Goal: Book appointment/travel/reservation

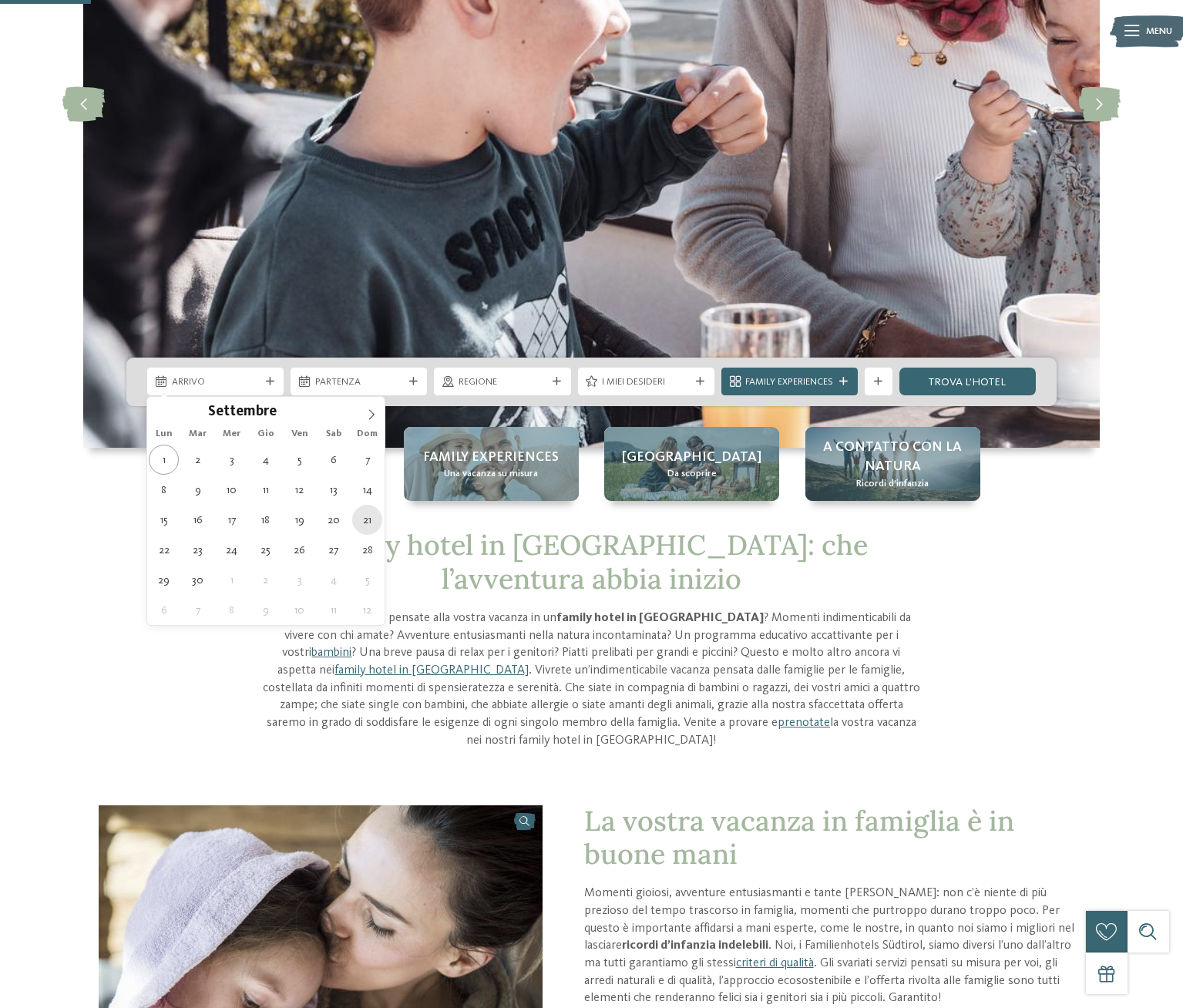
scroll to position [308, 0]
click at [370, 412] on icon at bounding box center [372, 414] width 11 height 11
type div "[DATE]"
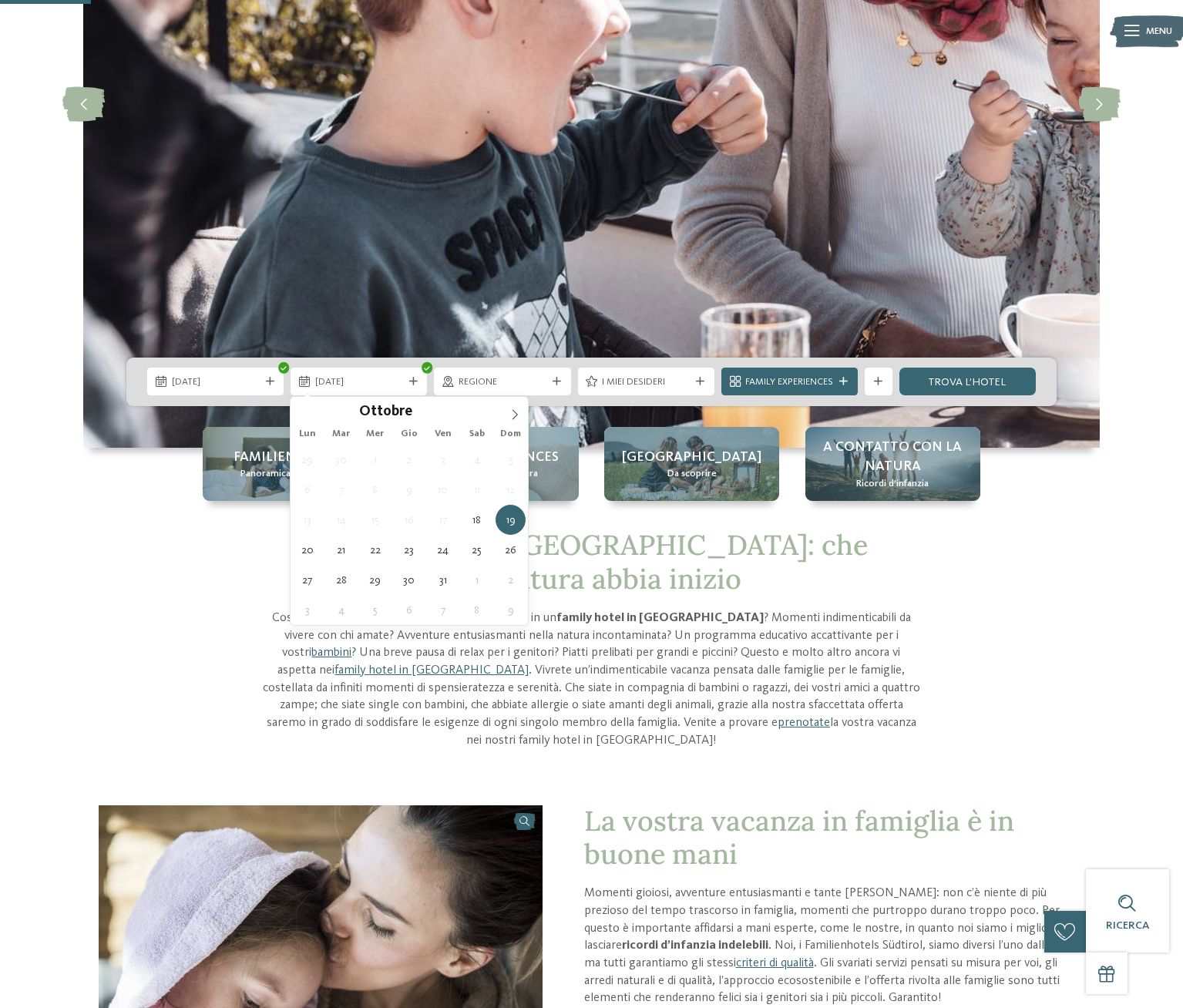
type div "[DATE]"
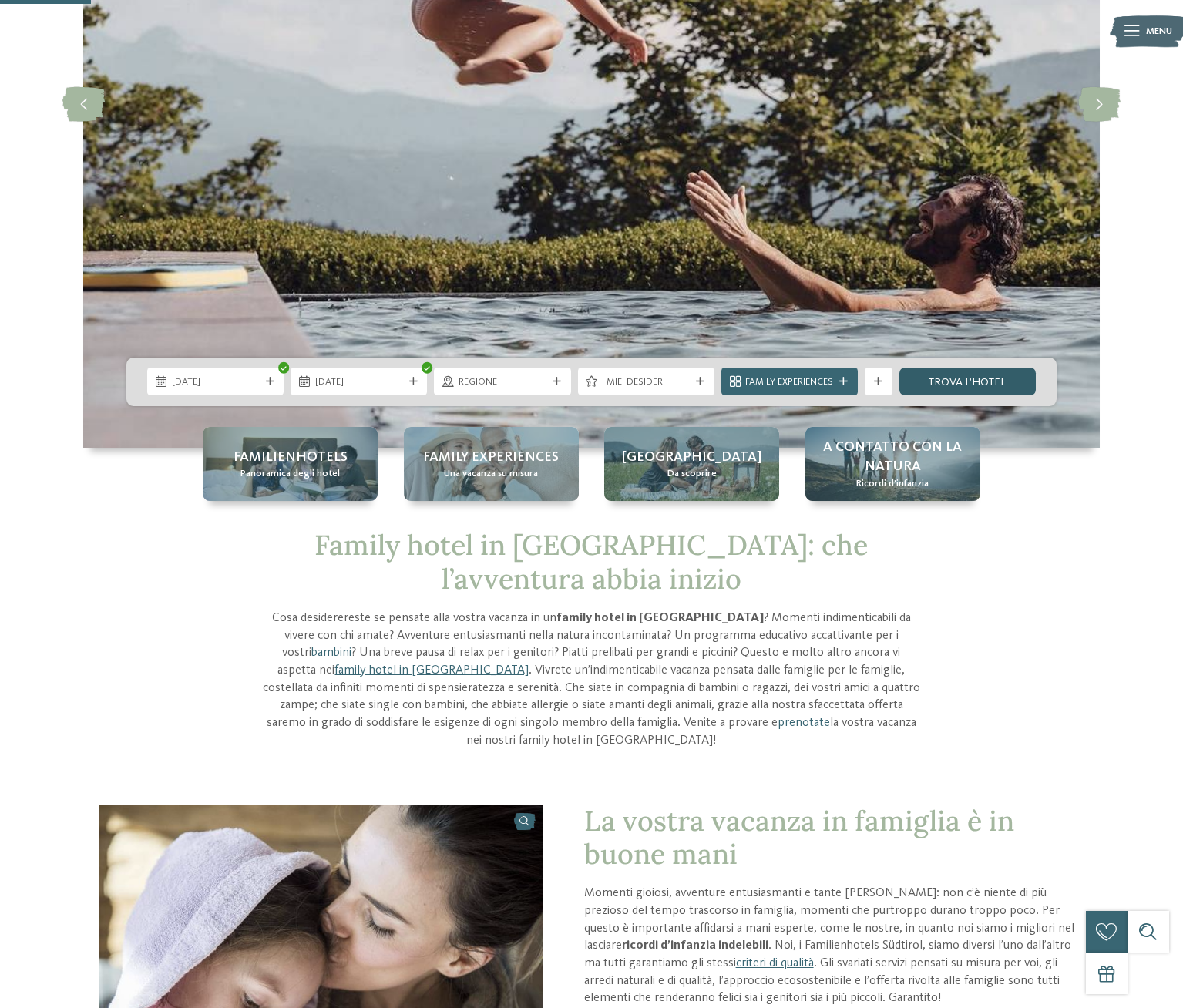
click at [942, 379] on link "trova l’hotel" at bounding box center [968, 382] width 137 height 28
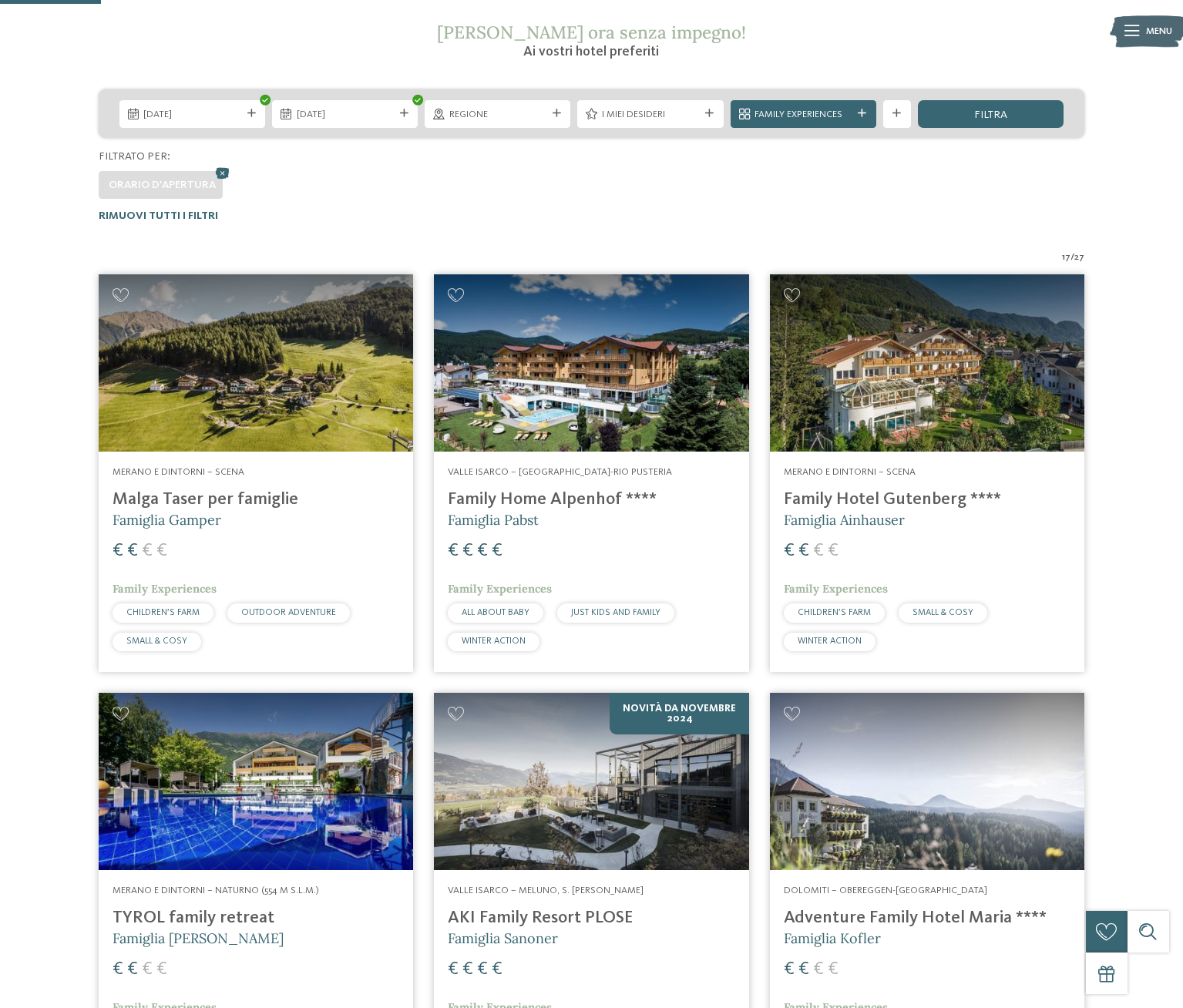
scroll to position [190, 0]
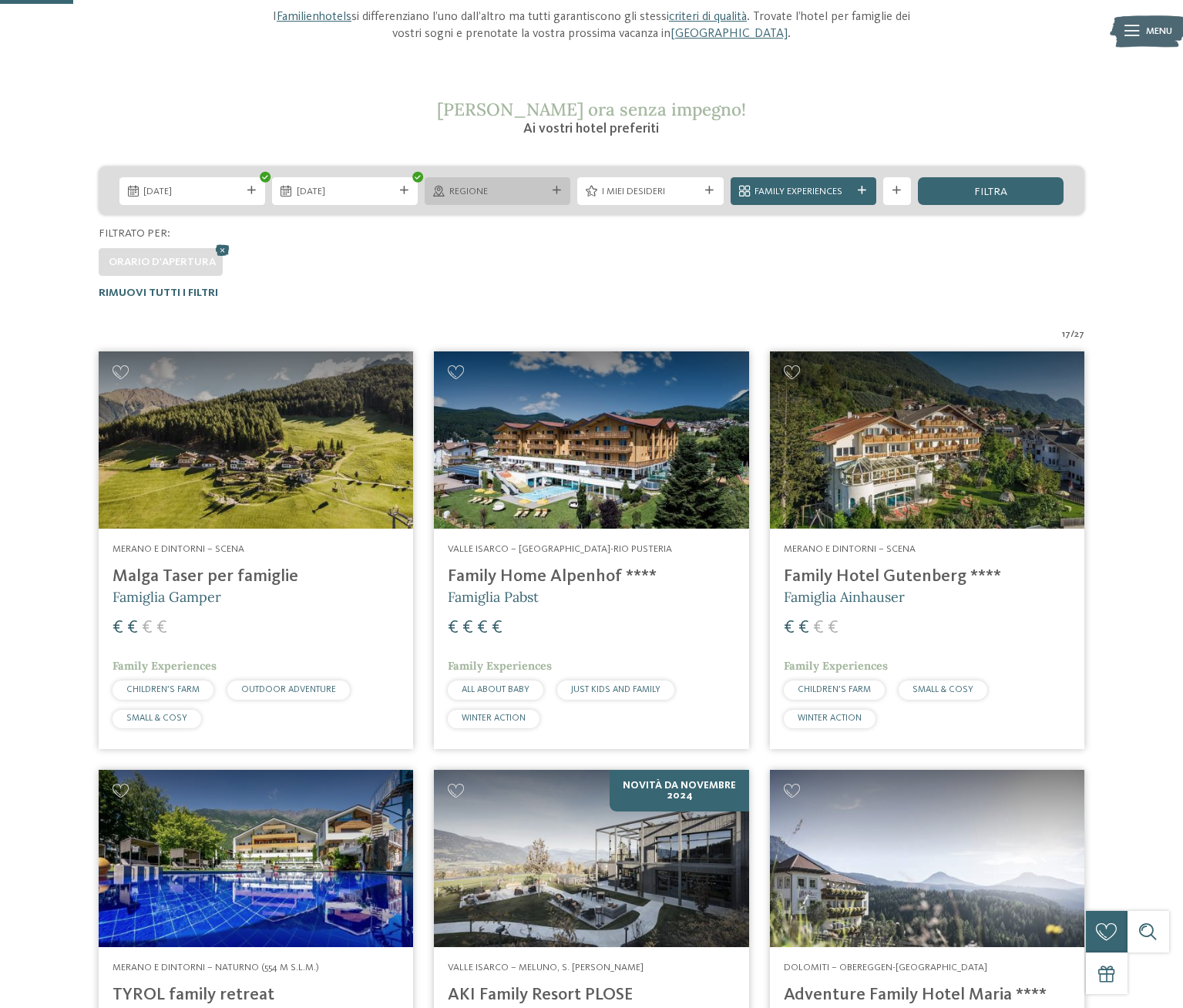
click at [493, 190] on span "Regione" at bounding box center [498, 192] width 97 height 14
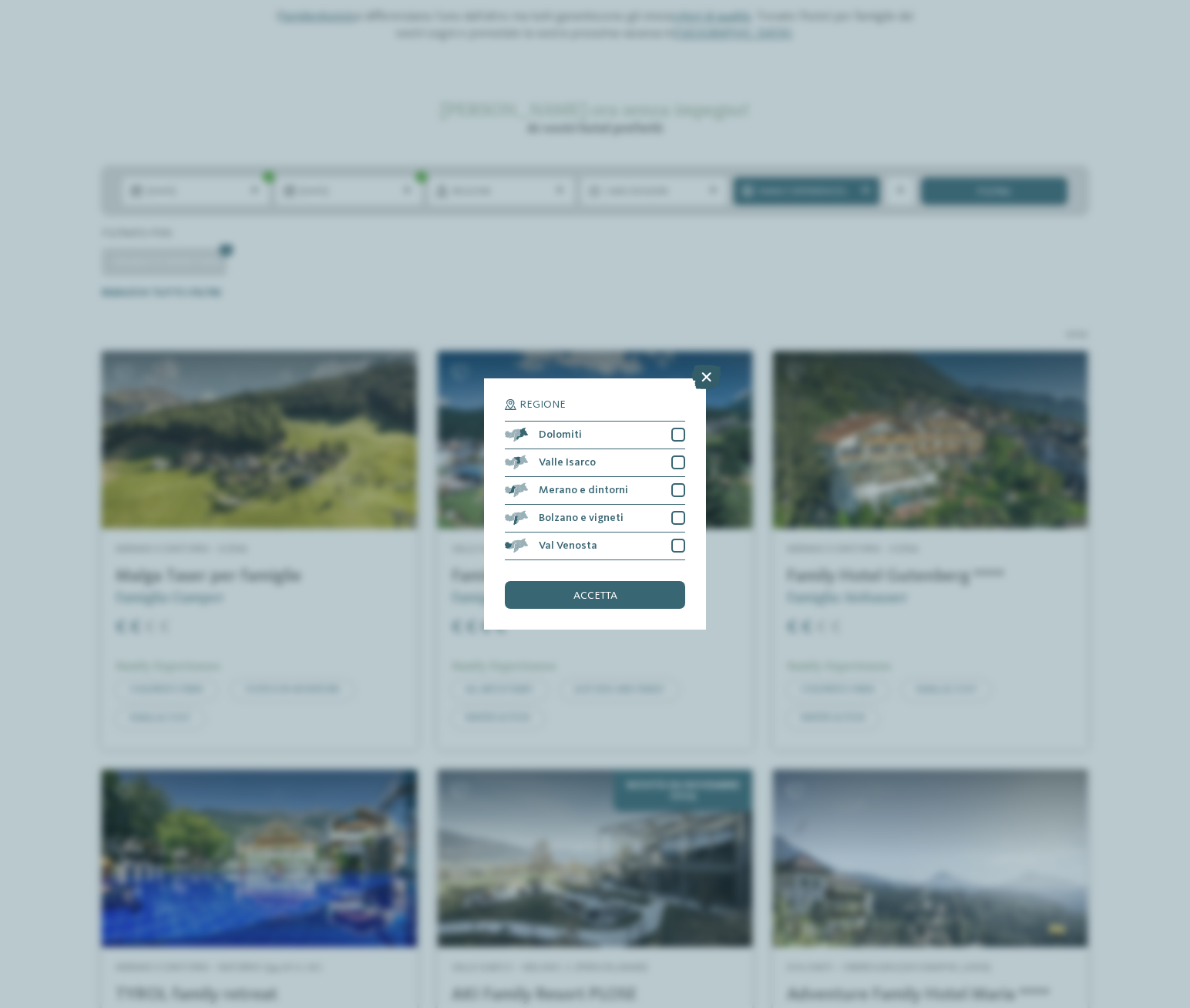
click at [702, 376] on icon at bounding box center [706, 377] width 30 height 25
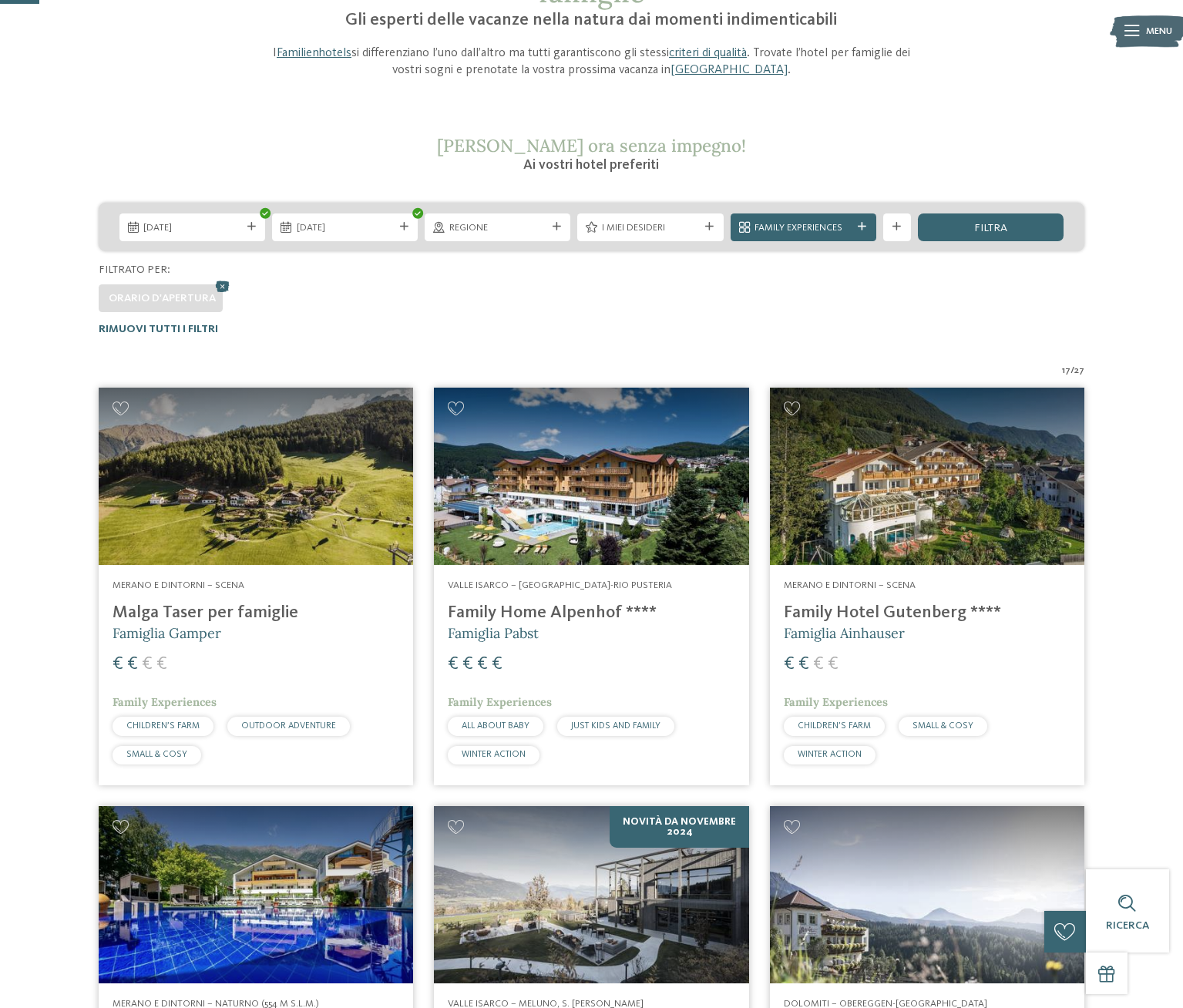
scroll to position [0, 0]
